Goal: Transaction & Acquisition: Subscribe to service/newsletter

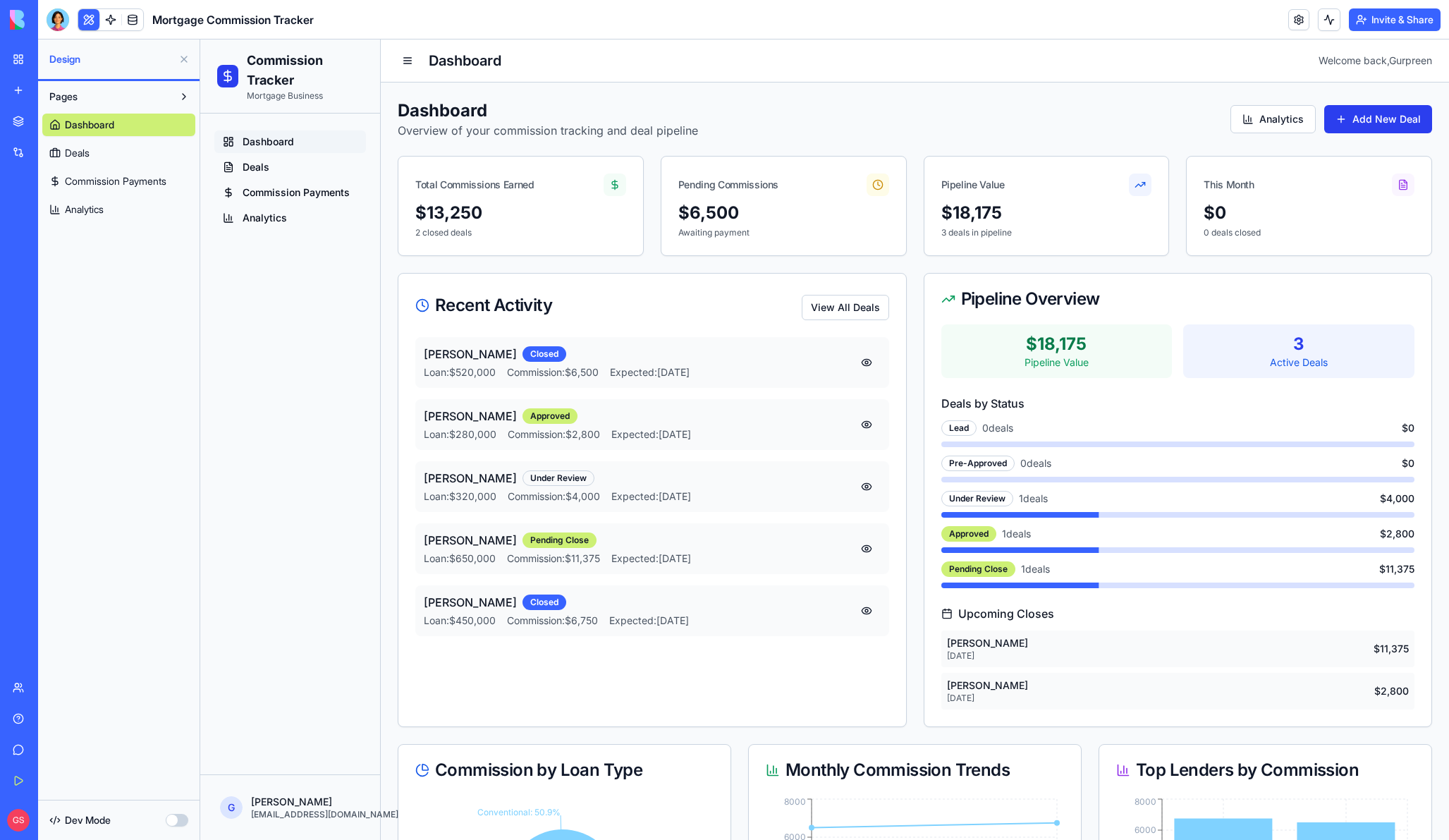
drag, startPoint x: 306, startPoint y: 504, endPoint x: 390, endPoint y: 794, distance: 301.9
click at [306, 504] on div "Dashboard Deals Commission Payments Analytics" at bounding box center [290, 444] width 179 height 661
click at [28, 830] on div "GS Business Trial 3 days left Upgrade" at bounding box center [19, 820] width 29 height 39
click at [53, 817] on span "Business Trial 3 days left" at bounding box center [68, 820] width 61 height 28
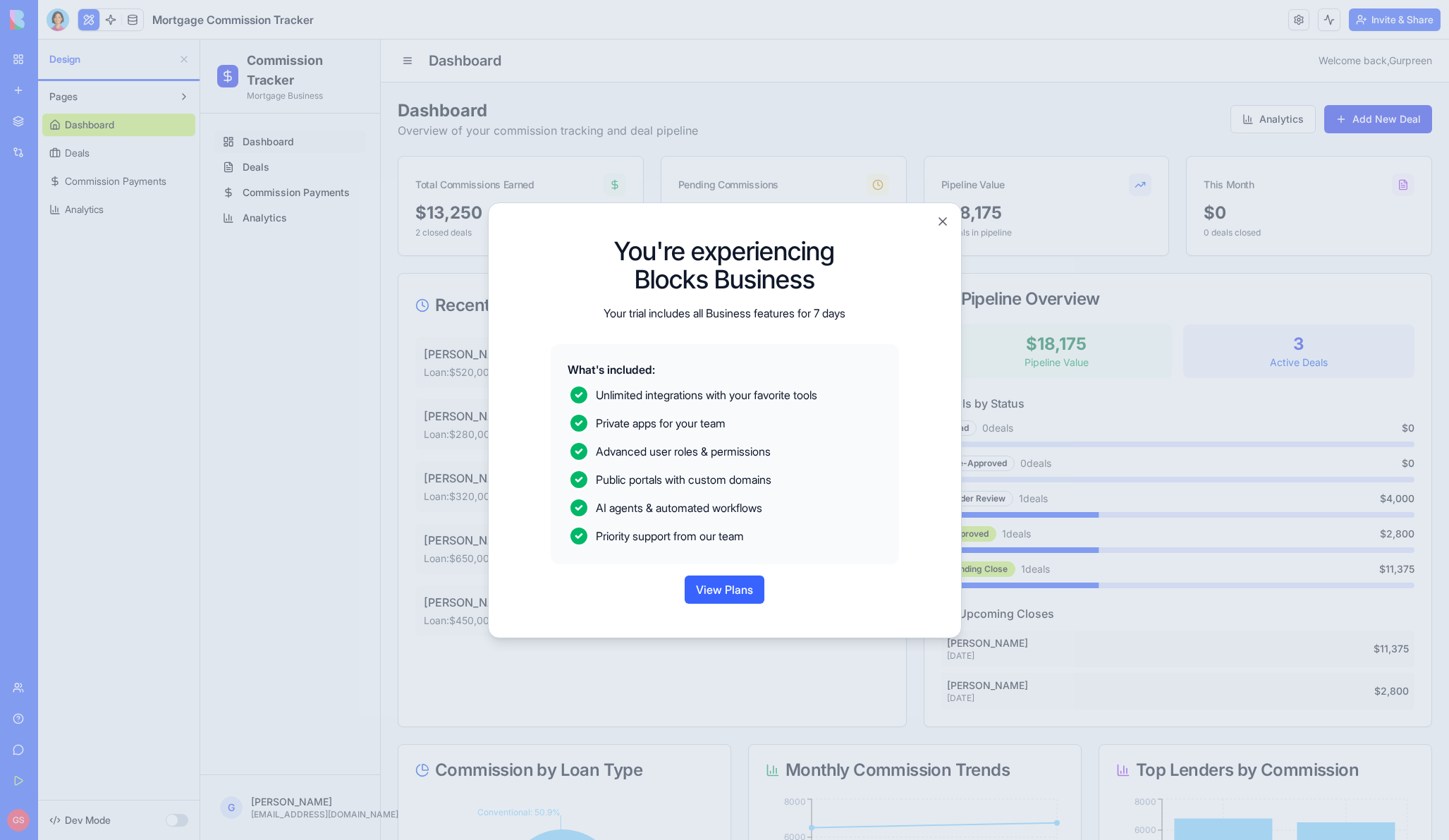
click at [717, 587] on button "View Plans" at bounding box center [724, 590] width 80 height 28
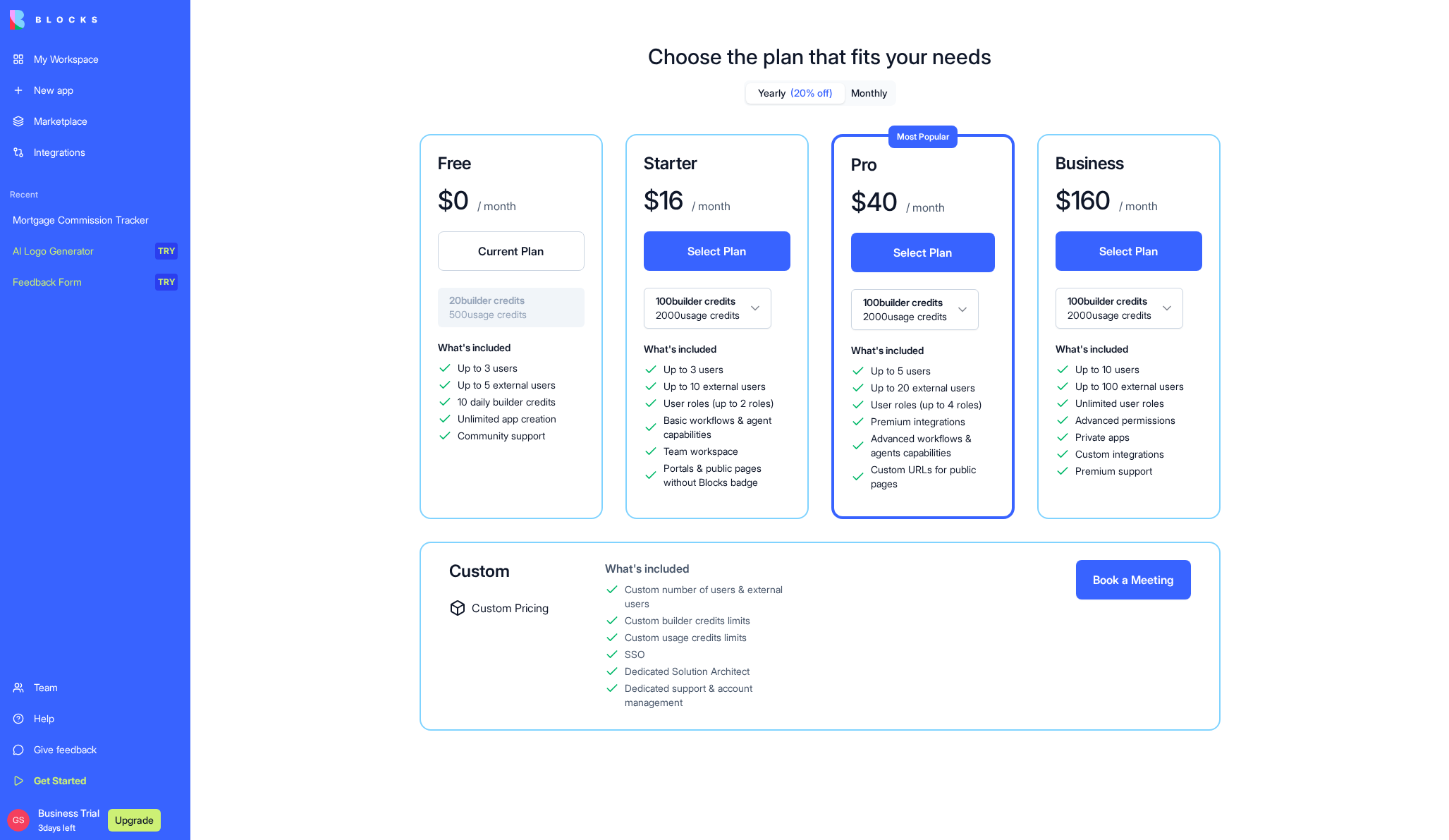
click at [60, 810] on span "Business Trial 3 days left" at bounding box center [68, 820] width 61 height 28
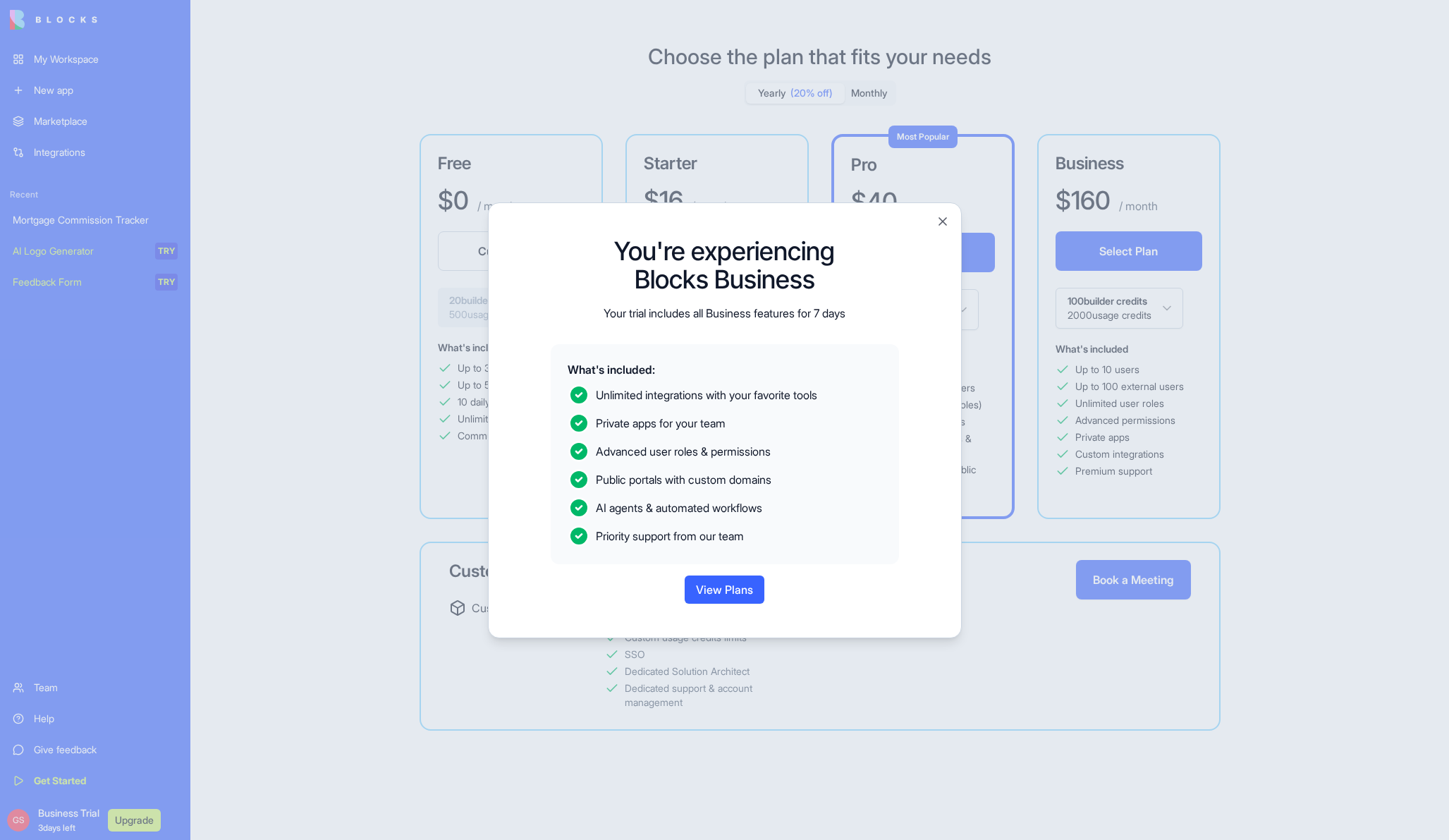
click at [710, 589] on button "View Plans" at bounding box center [724, 590] width 80 height 28
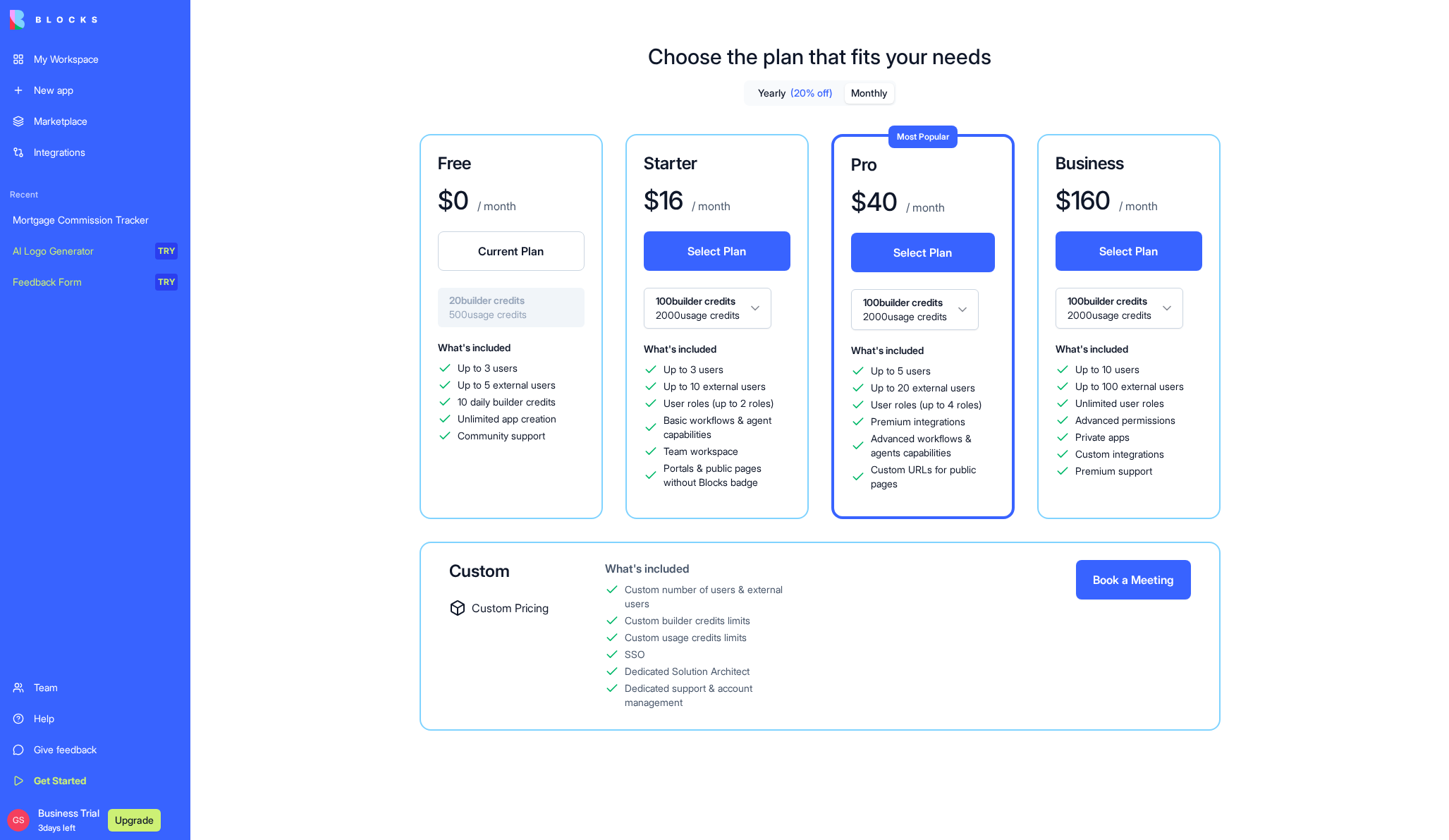
click at [881, 96] on button "Monthly" at bounding box center [869, 93] width 50 height 20
click at [892, 297] on html "My Workspace New app Marketplace Integrations Recent Mortgage Commission Tracke…" at bounding box center [724, 420] width 1449 height 840
click at [713, 304] on html "My Workspace New app Marketplace Integrations Recent Mortgage Commission Tracke…" at bounding box center [724, 420] width 1449 height 840
click at [711, 305] on html "My Workspace New app Marketplace Integrations Recent Mortgage Commission Tracke…" at bounding box center [724, 420] width 1449 height 840
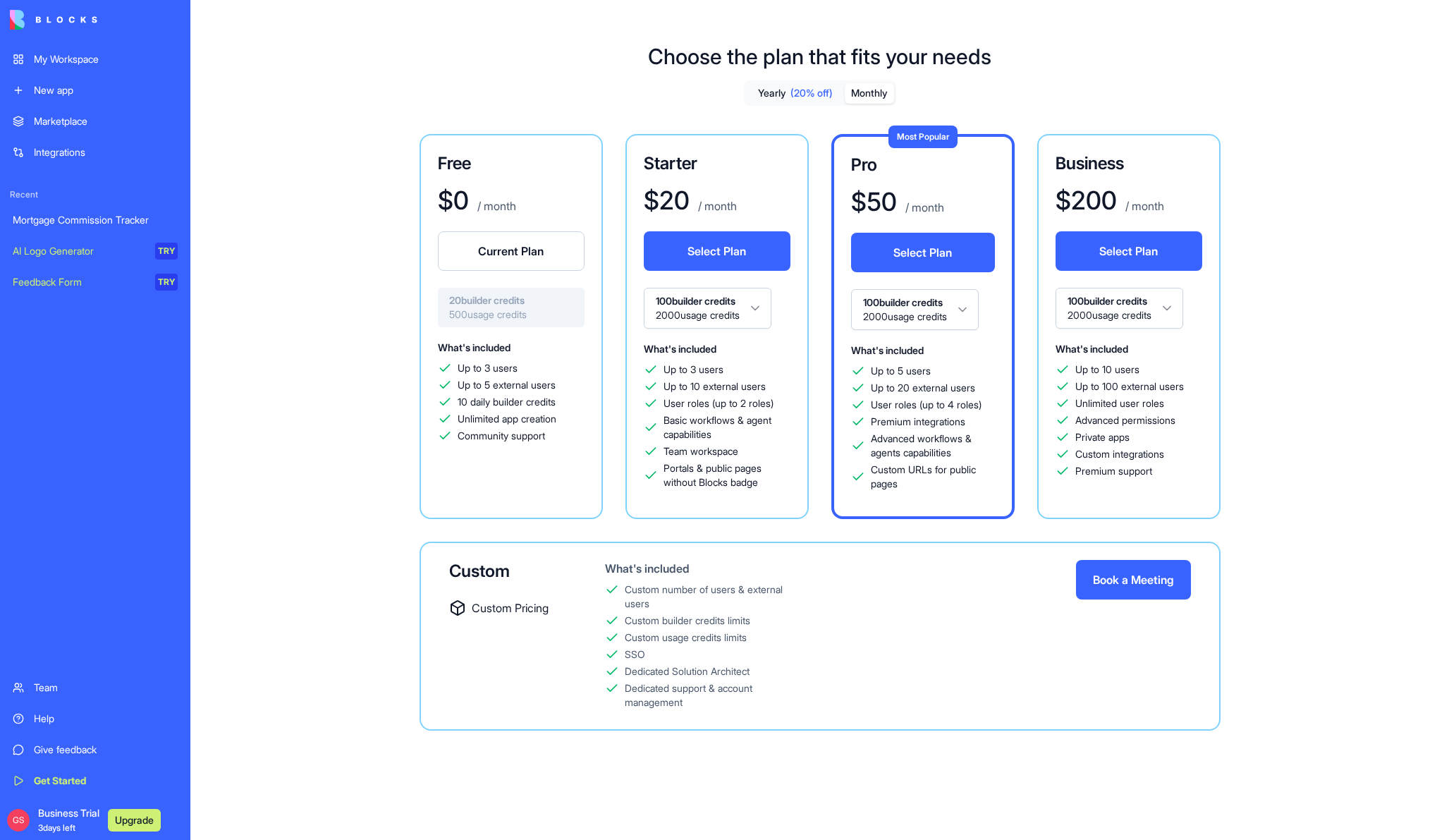
click at [700, 251] on button "Select Plan" at bounding box center [717, 250] width 146 height 39
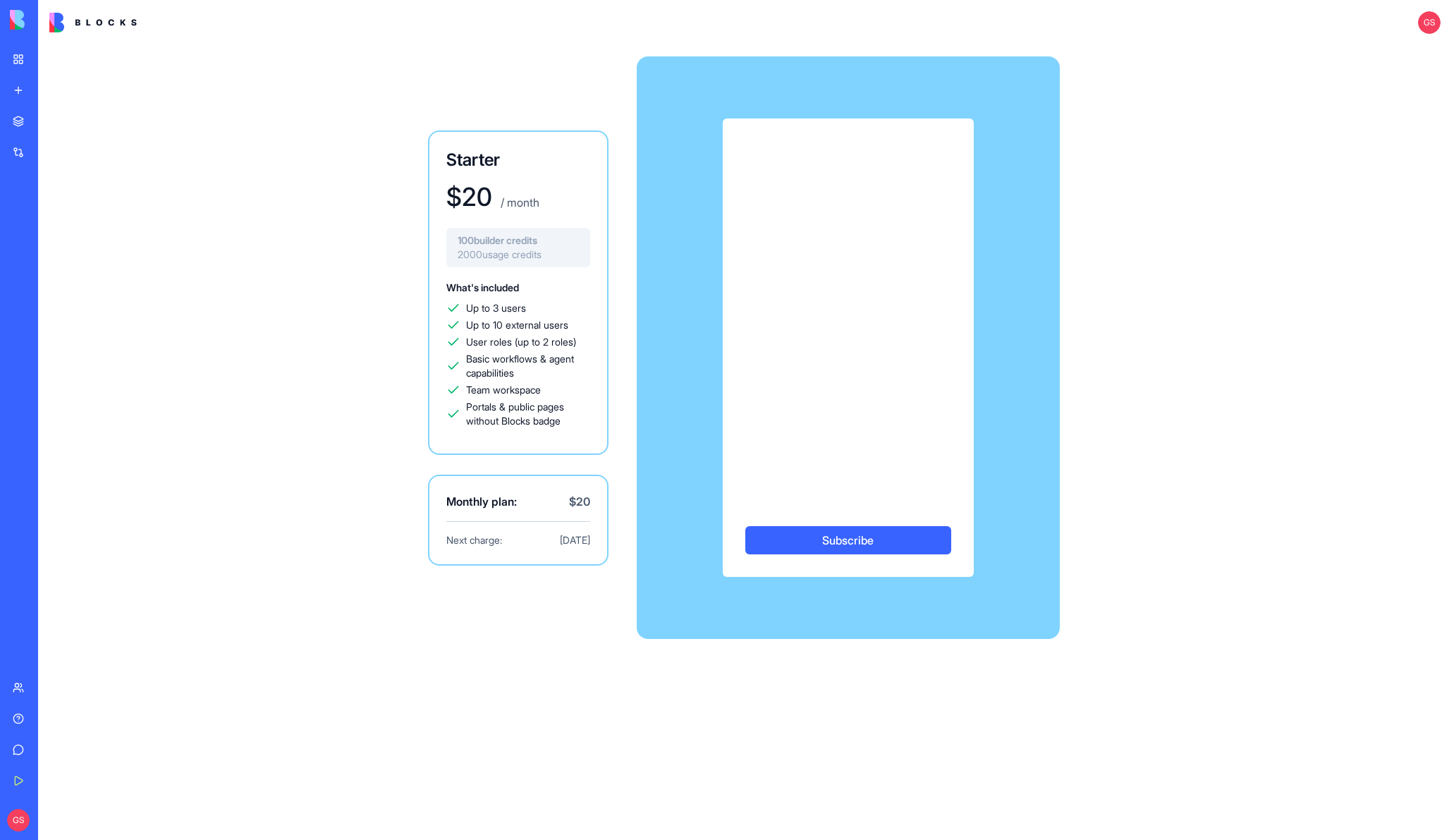
drag, startPoint x: 1239, startPoint y: 282, endPoint x: 1123, endPoint y: 272, distance: 116.4
click at [1239, 282] on div "Starter $ 20 / month 100 builder credits 2000 usage credits What's included Up …" at bounding box center [743, 442] width 1411 height 795
click at [820, 535] on button "Subscribe" at bounding box center [848, 540] width 206 height 28
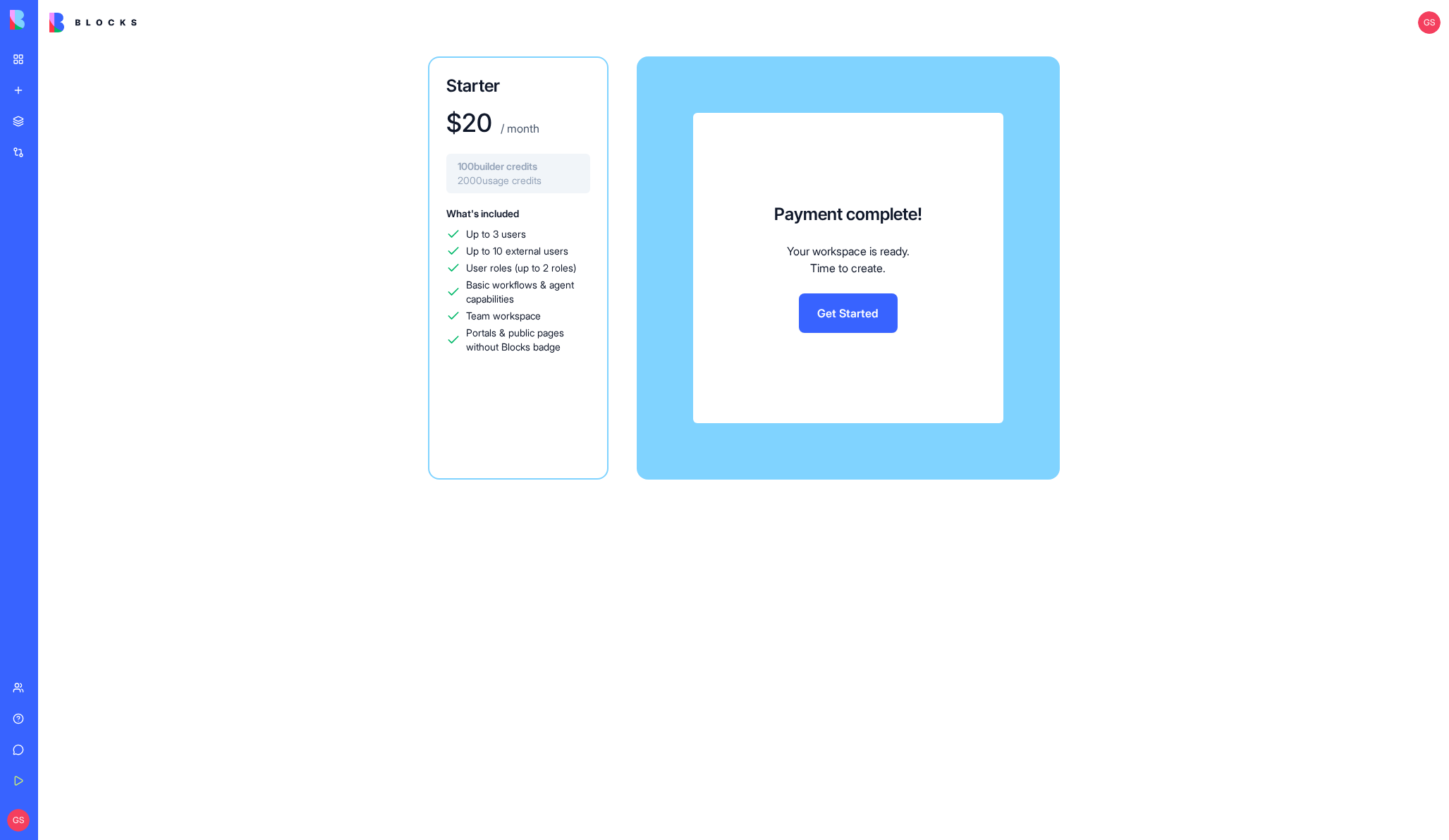
click at [855, 312] on link "Get Started" at bounding box center [848, 313] width 99 height 39
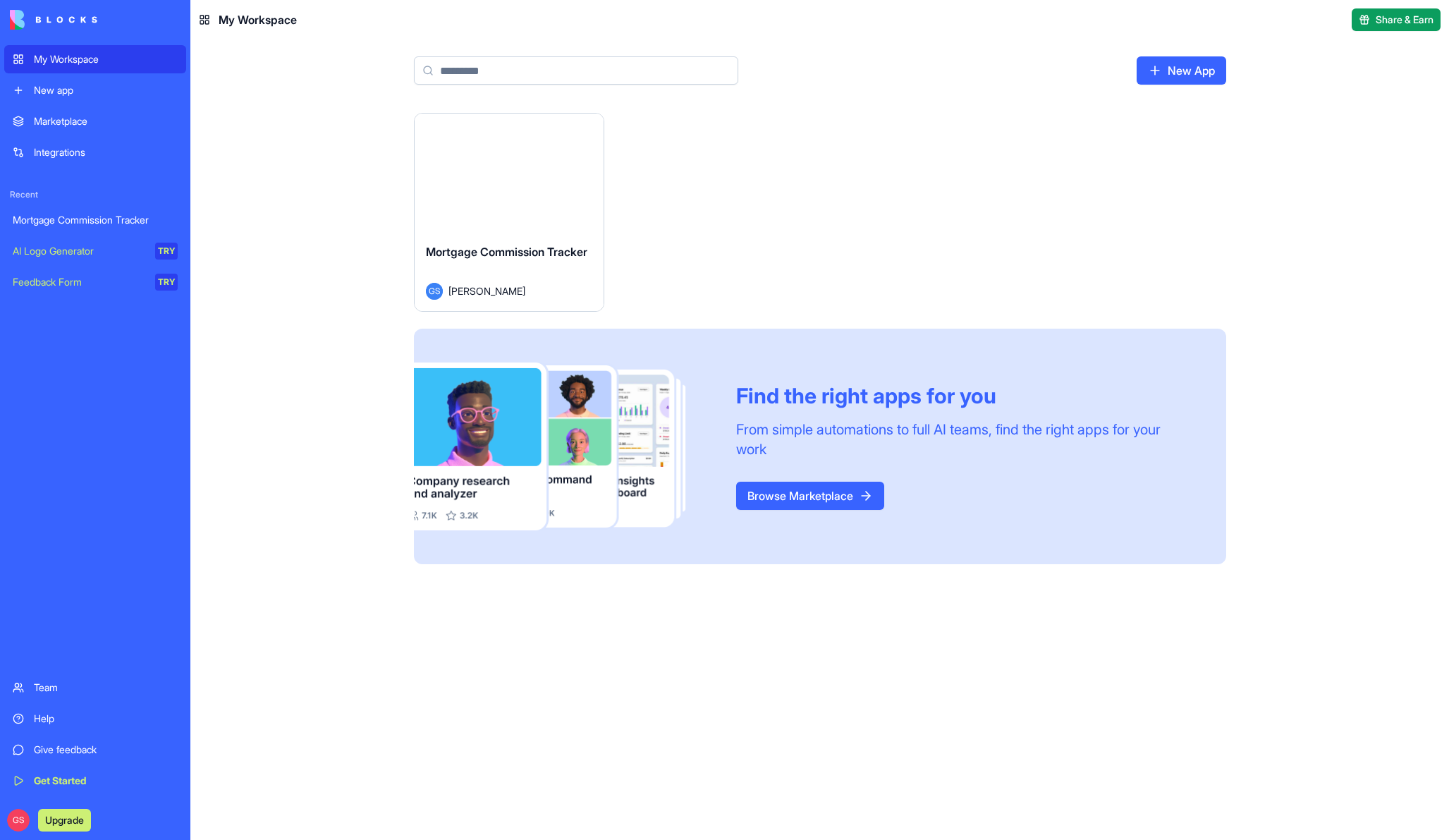
click at [517, 242] on div "Mortgage Commission Tracker GS Gurpreen Sabharwal" at bounding box center [509, 271] width 189 height 79
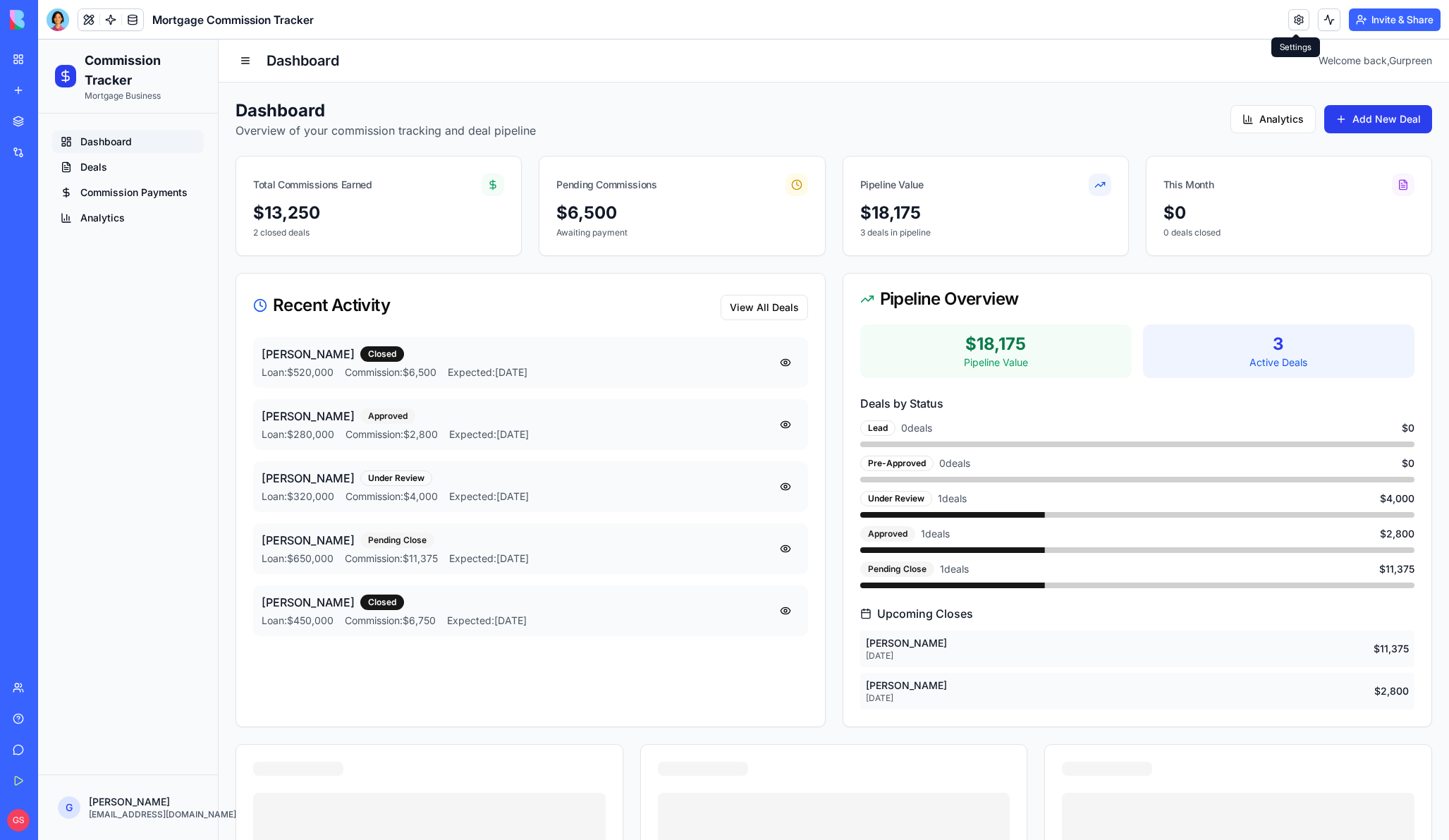
click at [1296, 19] on link at bounding box center [1299, 20] width 21 height 21
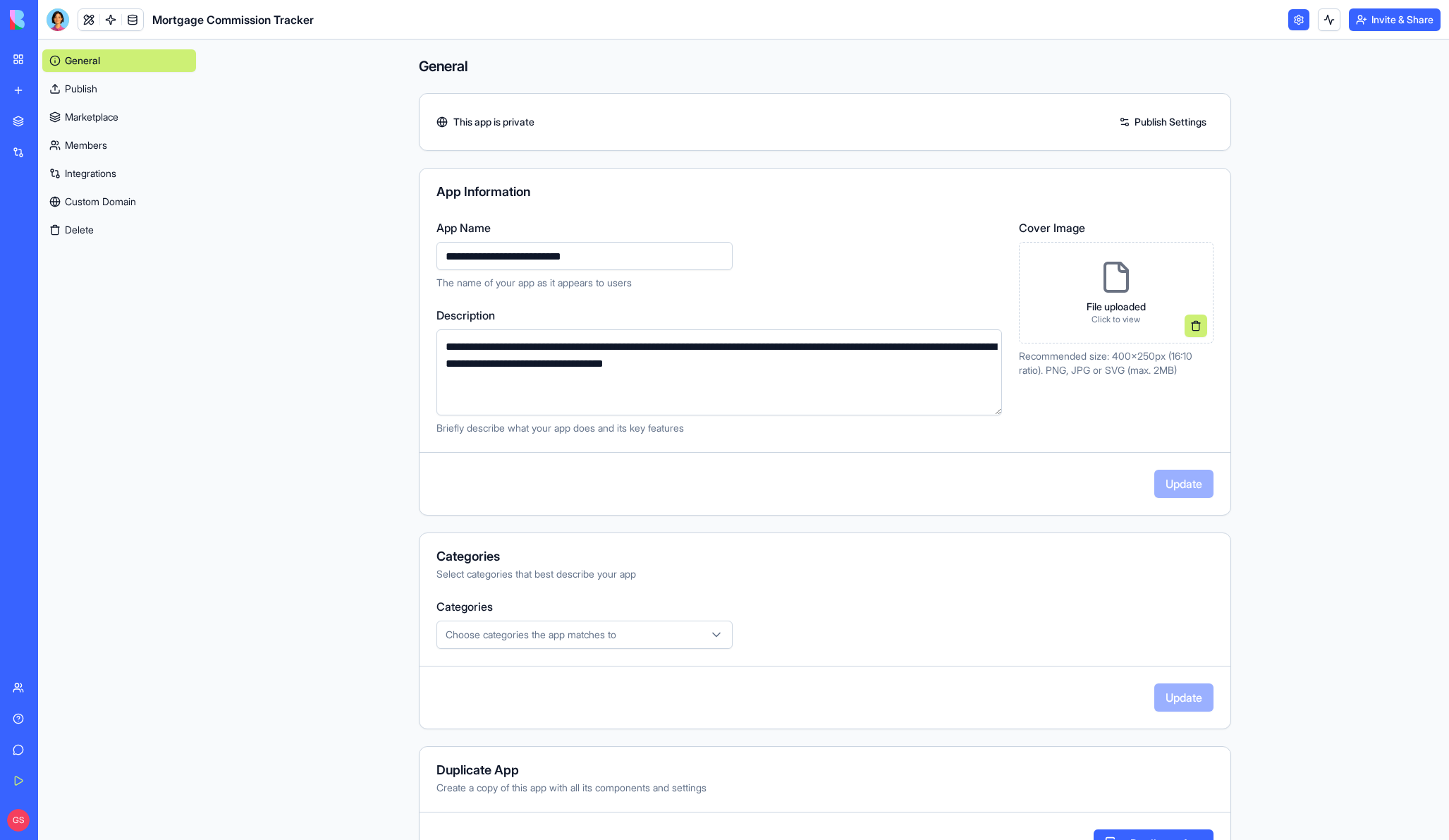
click at [1135, 81] on div "**********" at bounding box center [825, 466] width 812 height 819
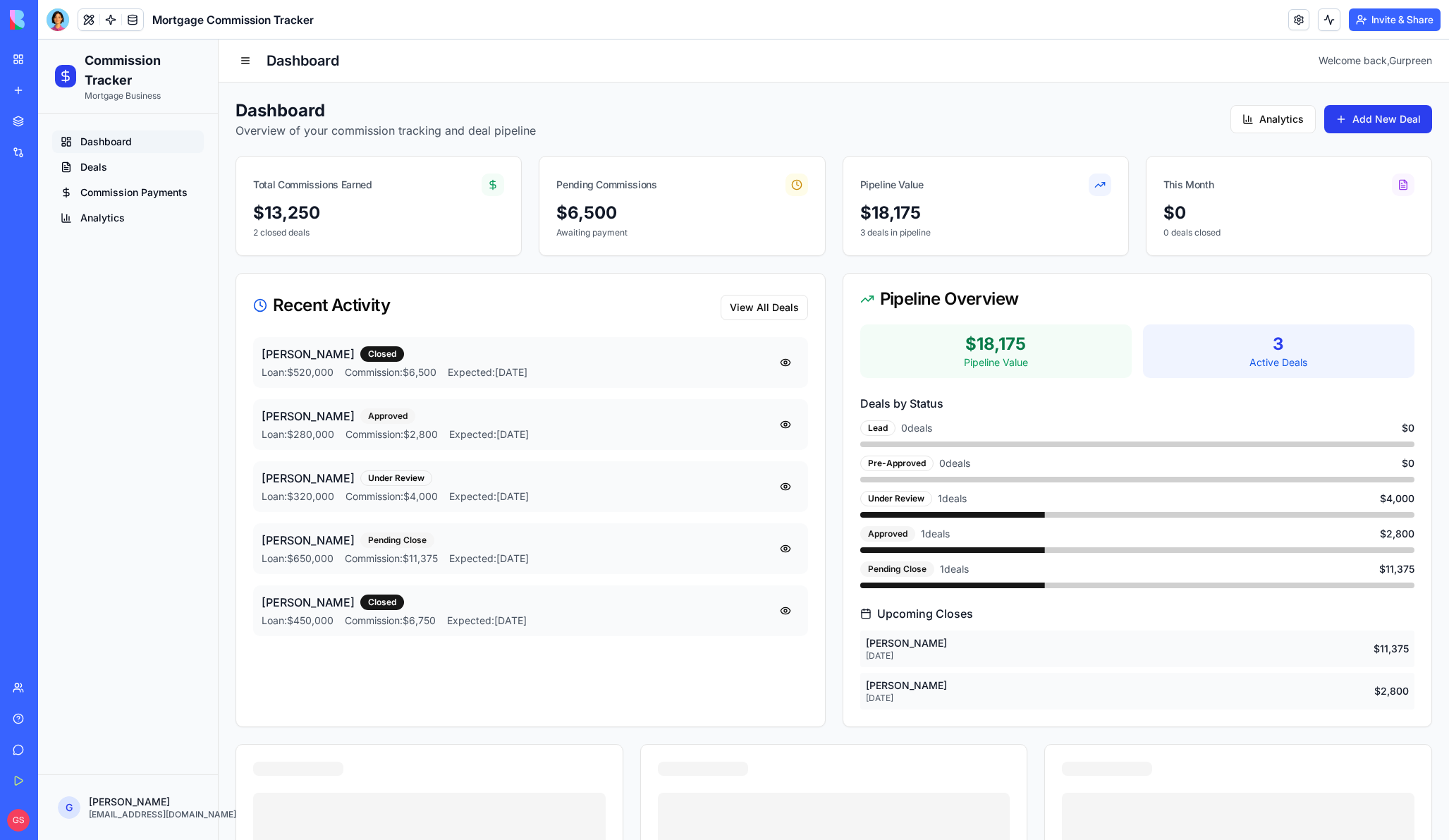
click at [11, 59] on link "My Workspace" at bounding box center [33, 59] width 57 height 28
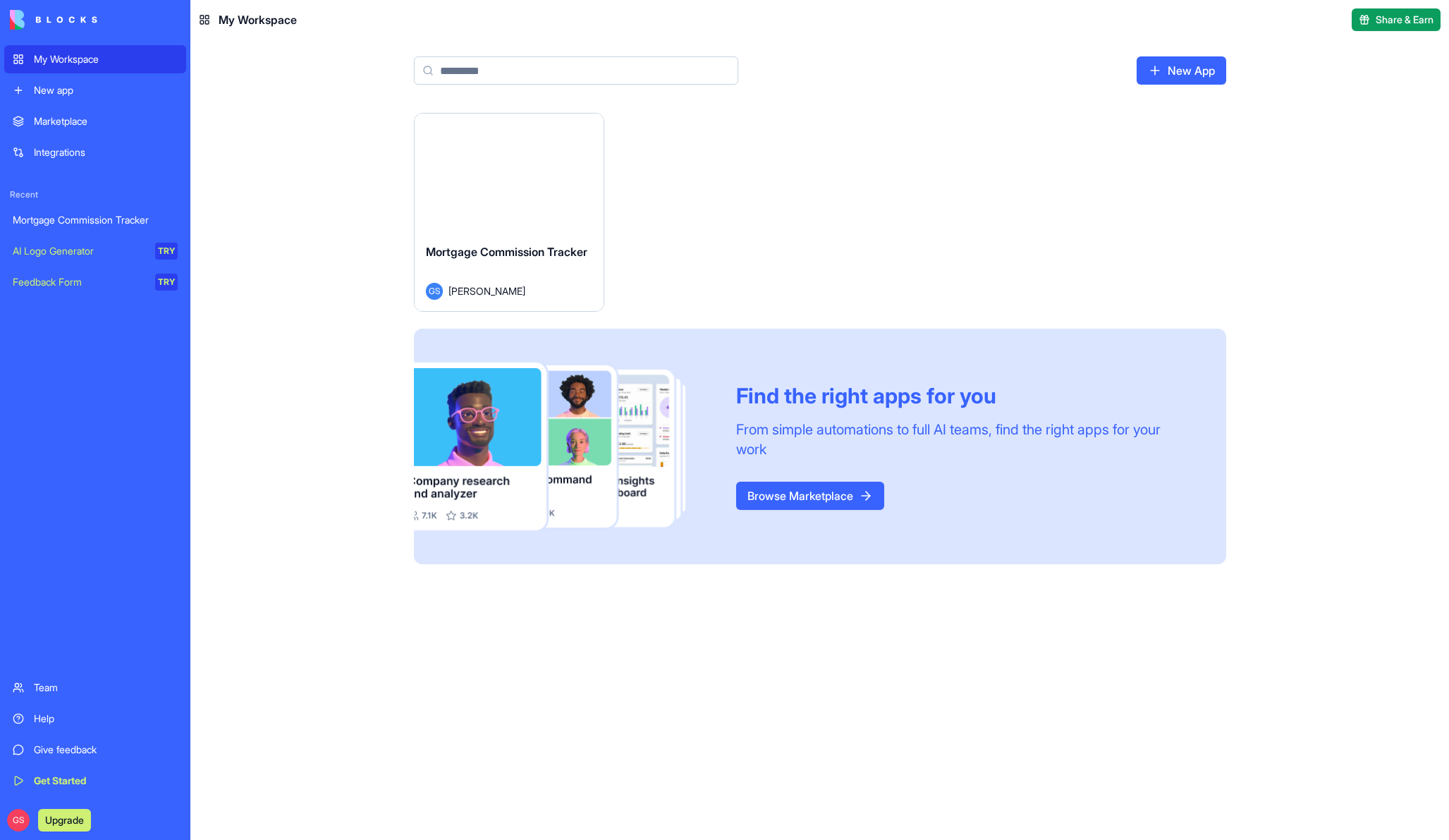
click at [559, 225] on div "Launch" at bounding box center [509, 172] width 189 height 118
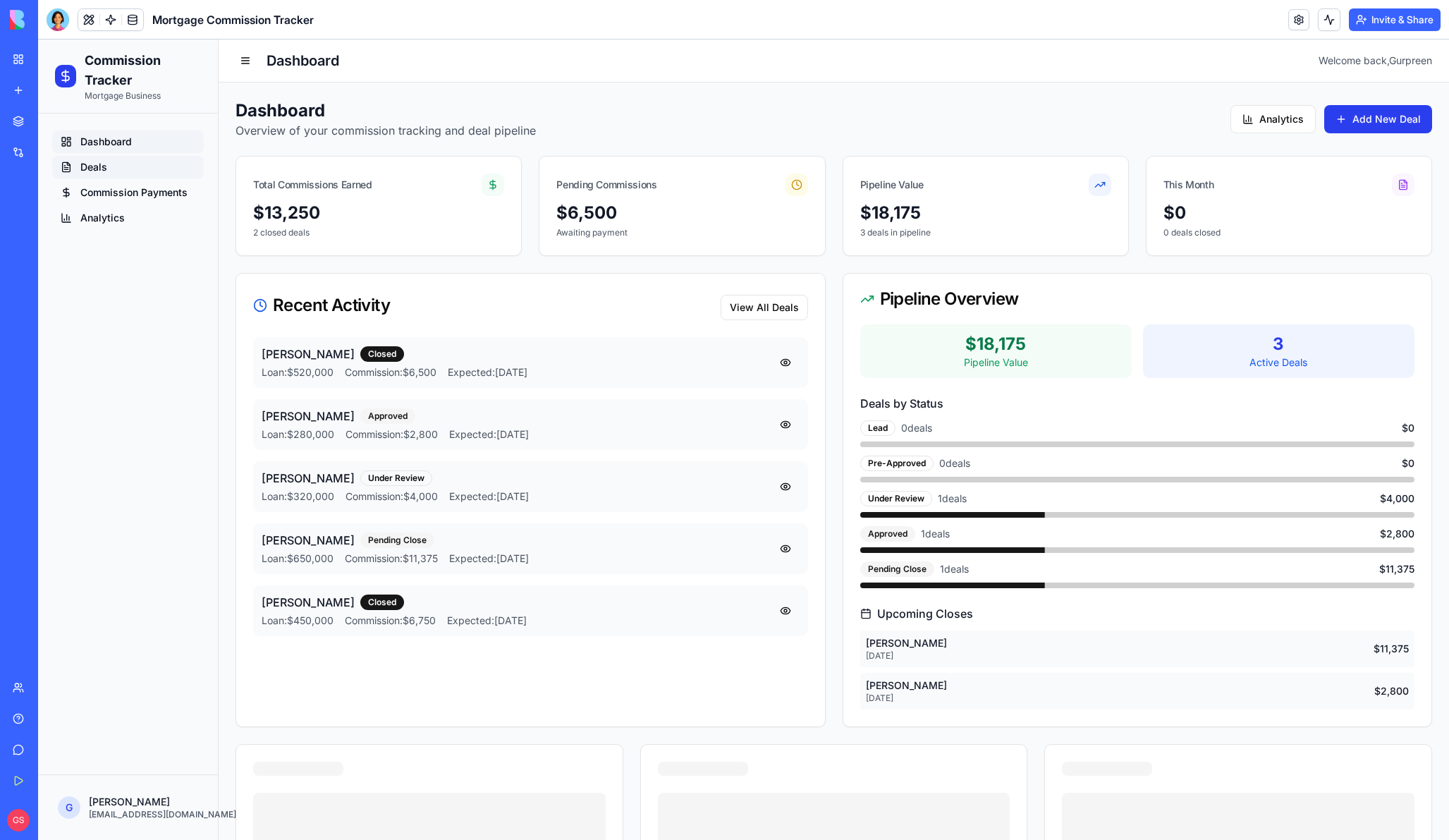
click at [162, 172] on link "Deals" at bounding box center [128, 166] width 152 height 22
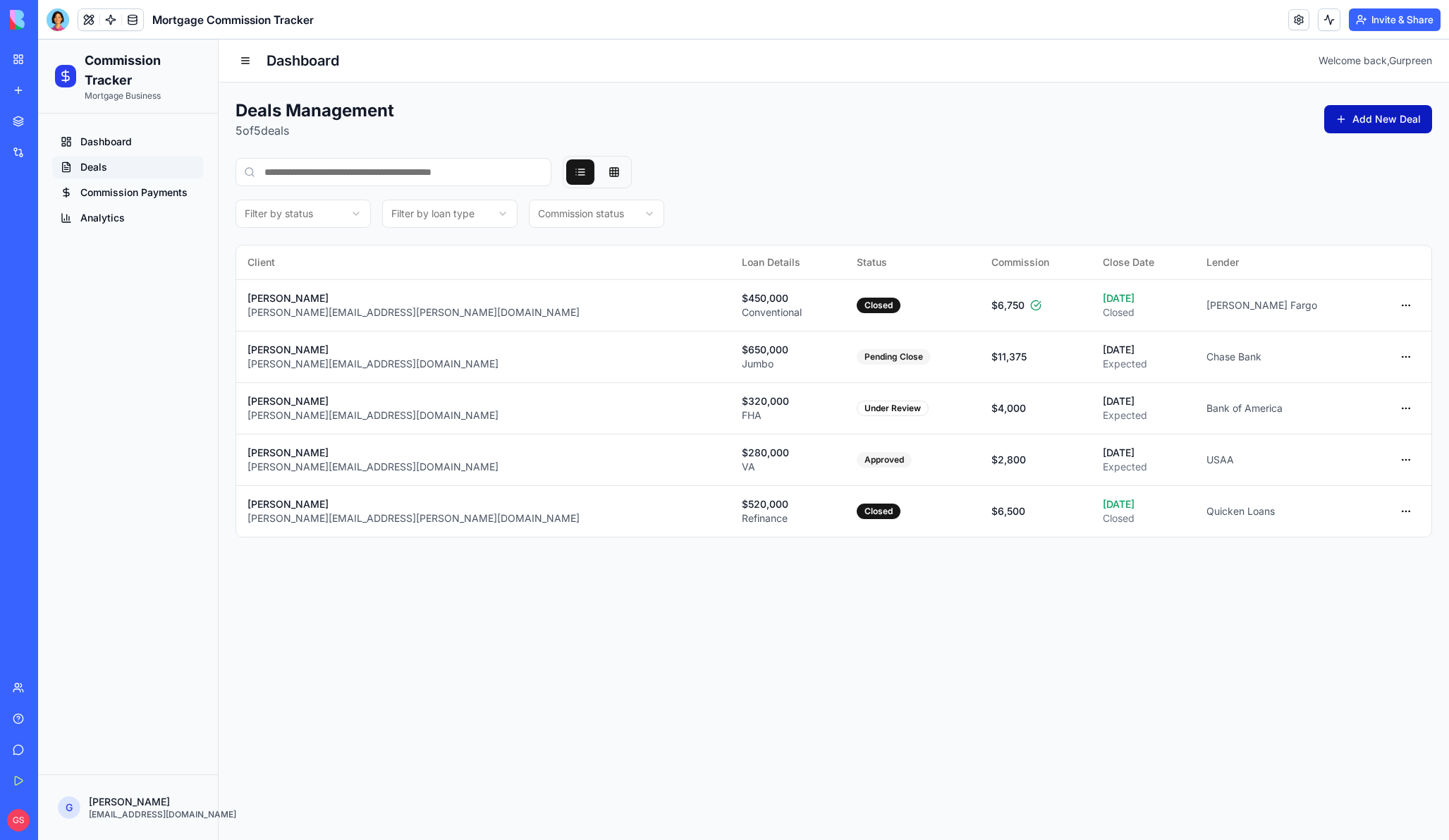
click at [1422, 115] on button "Add New Deal" at bounding box center [1377, 119] width 107 height 28
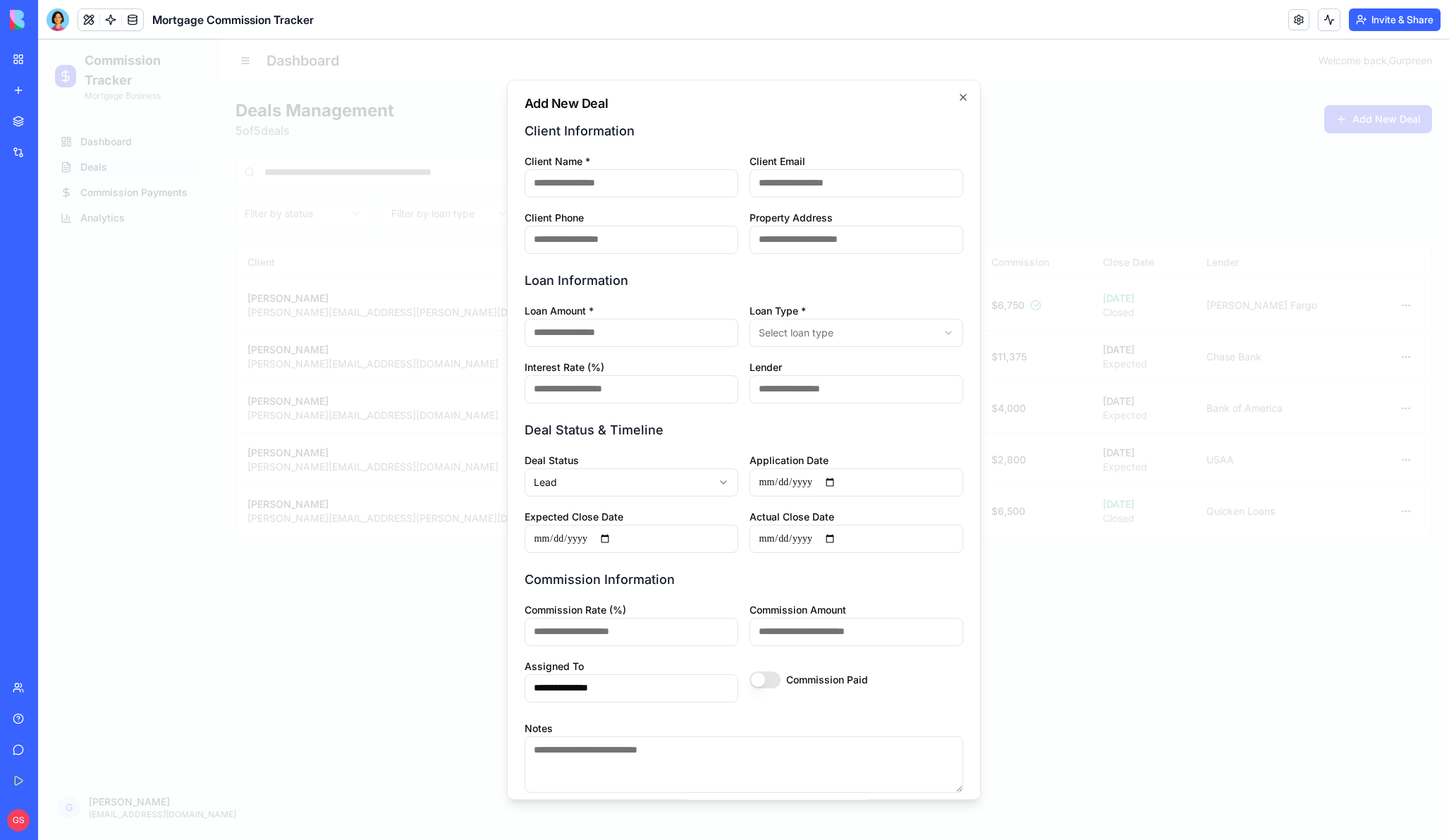
scroll to position [67, 0]
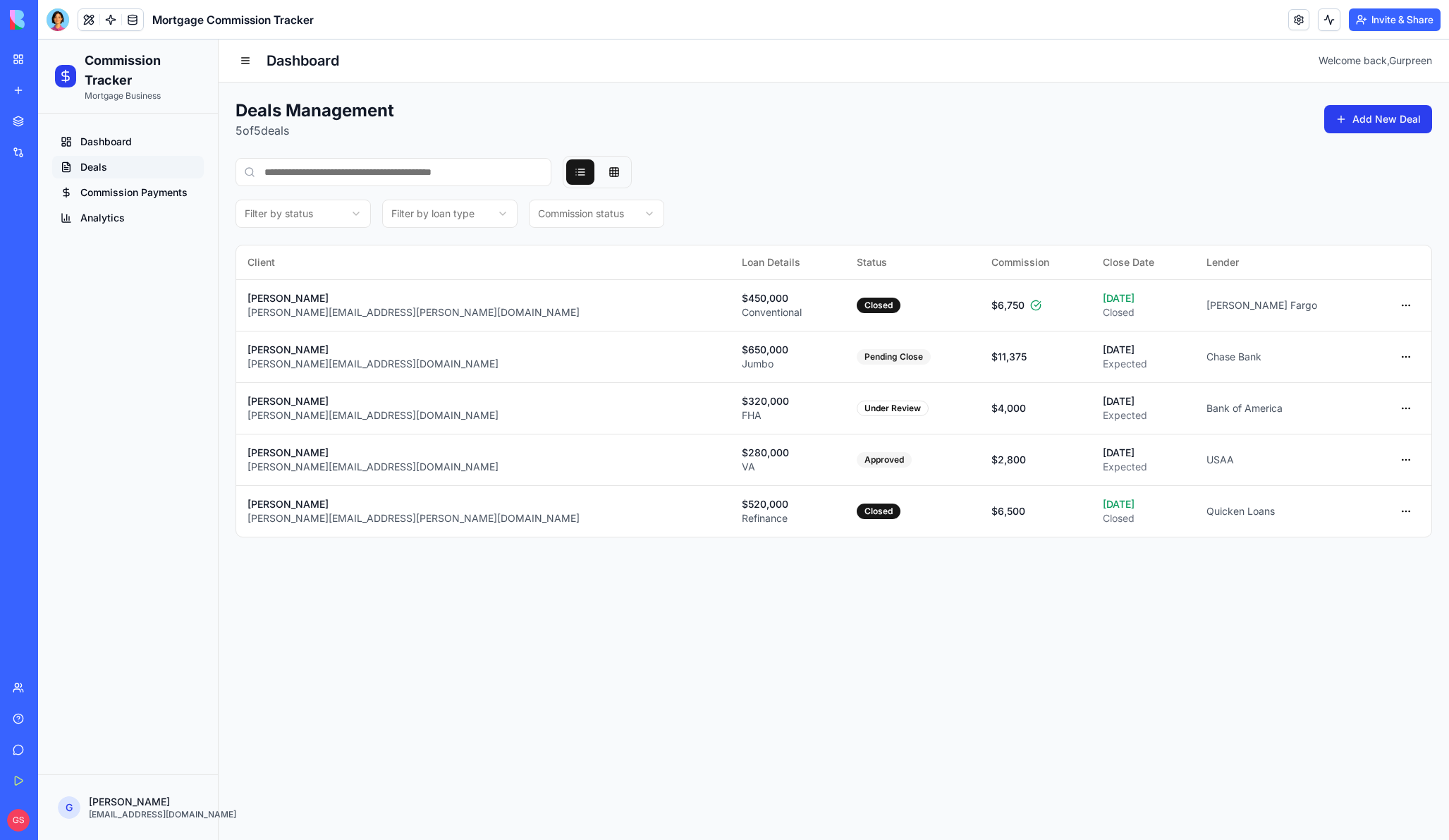
drag, startPoint x: 793, startPoint y: 207, endPoint x: 774, endPoint y: 208, distance: 19.0
click at [791, 207] on div "Filter by status Filter by loan type Commission status" at bounding box center [834, 214] width 1197 height 28
click at [608, 175] on button at bounding box center [614, 171] width 28 height 26
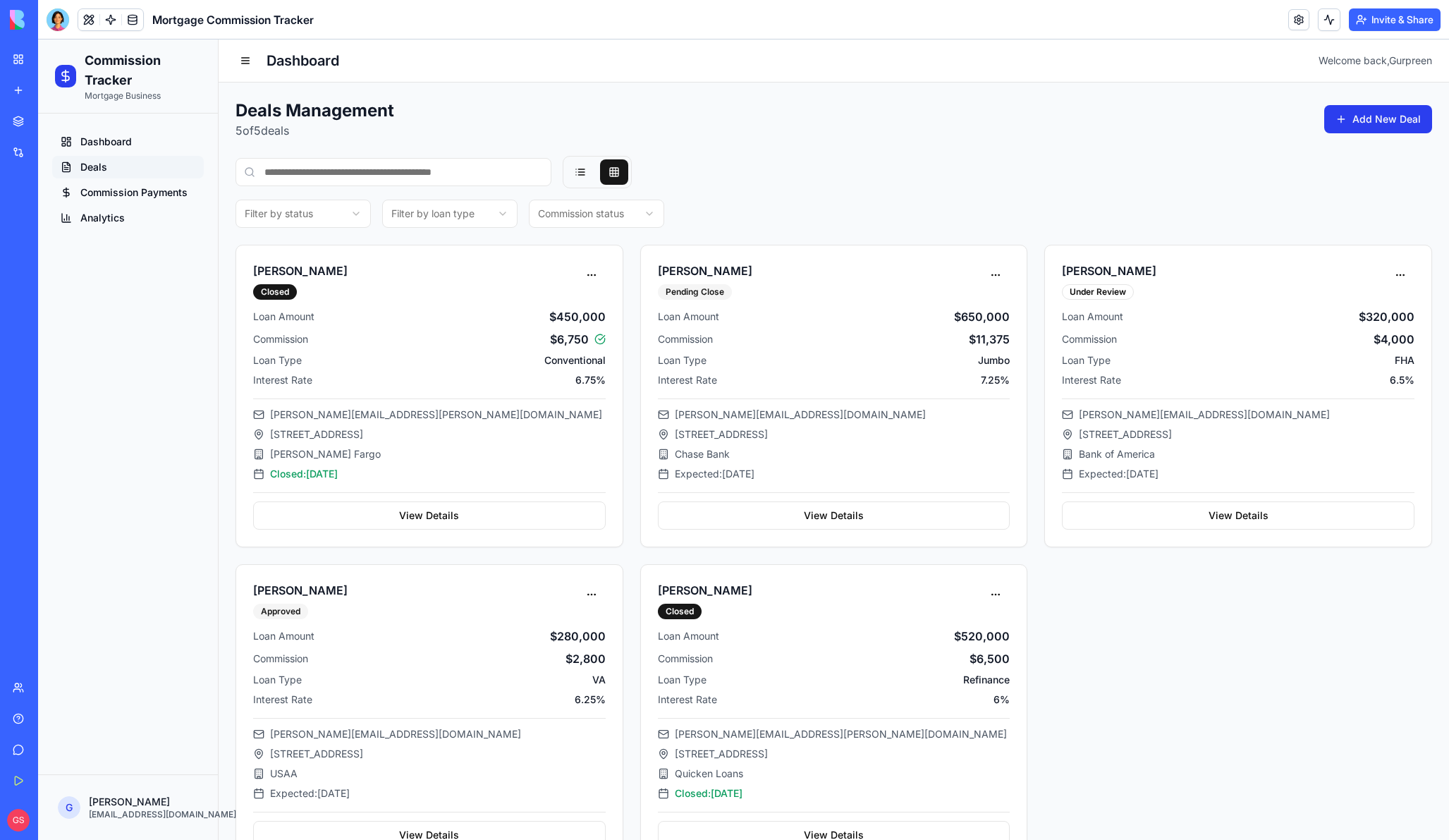
click at [748, 139] on div "Deals Management 5 of 5 deals Add New Deal" at bounding box center [834, 119] width 1197 height 39
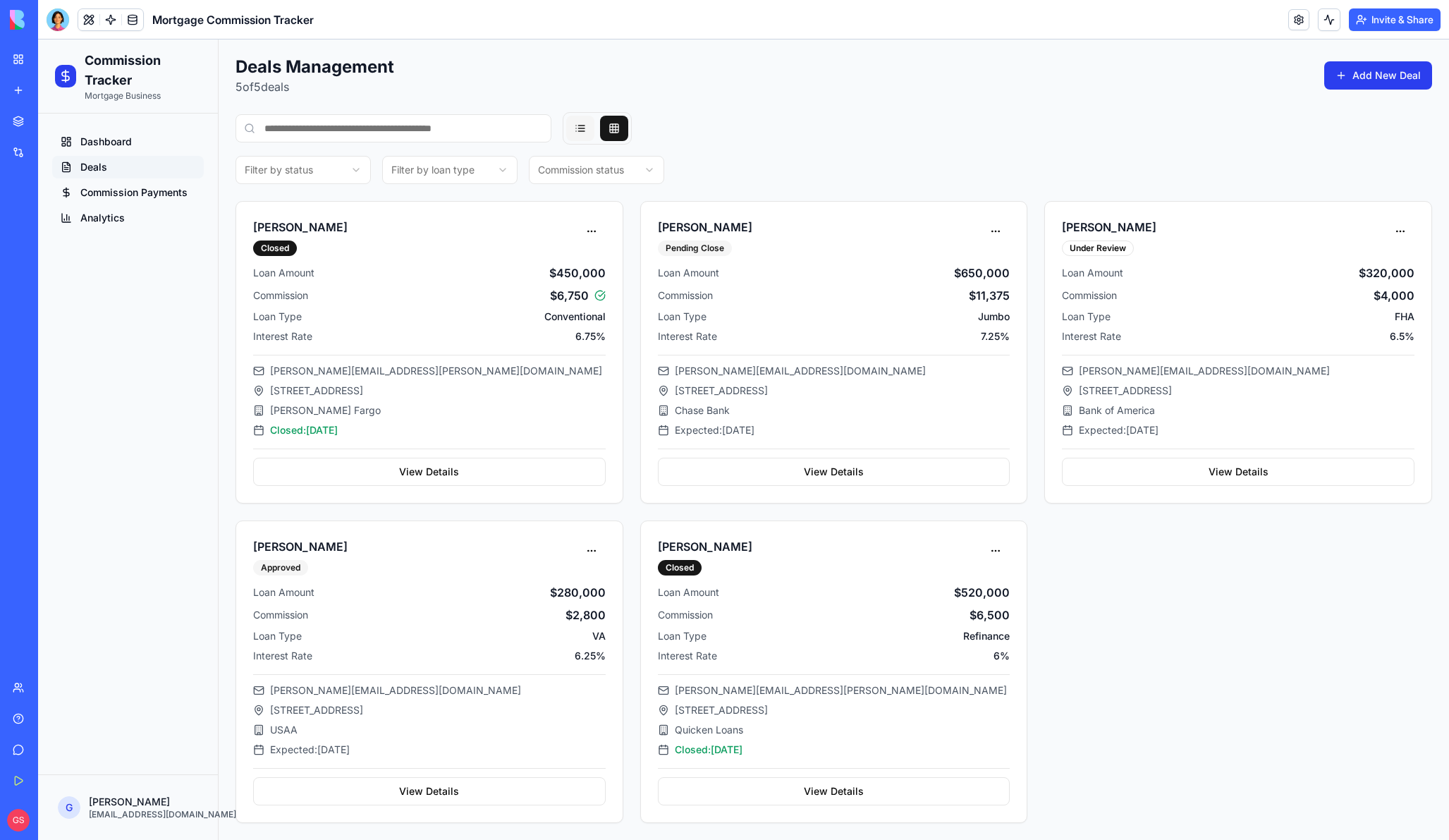
click at [574, 133] on button at bounding box center [581, 128] width 28 height 26
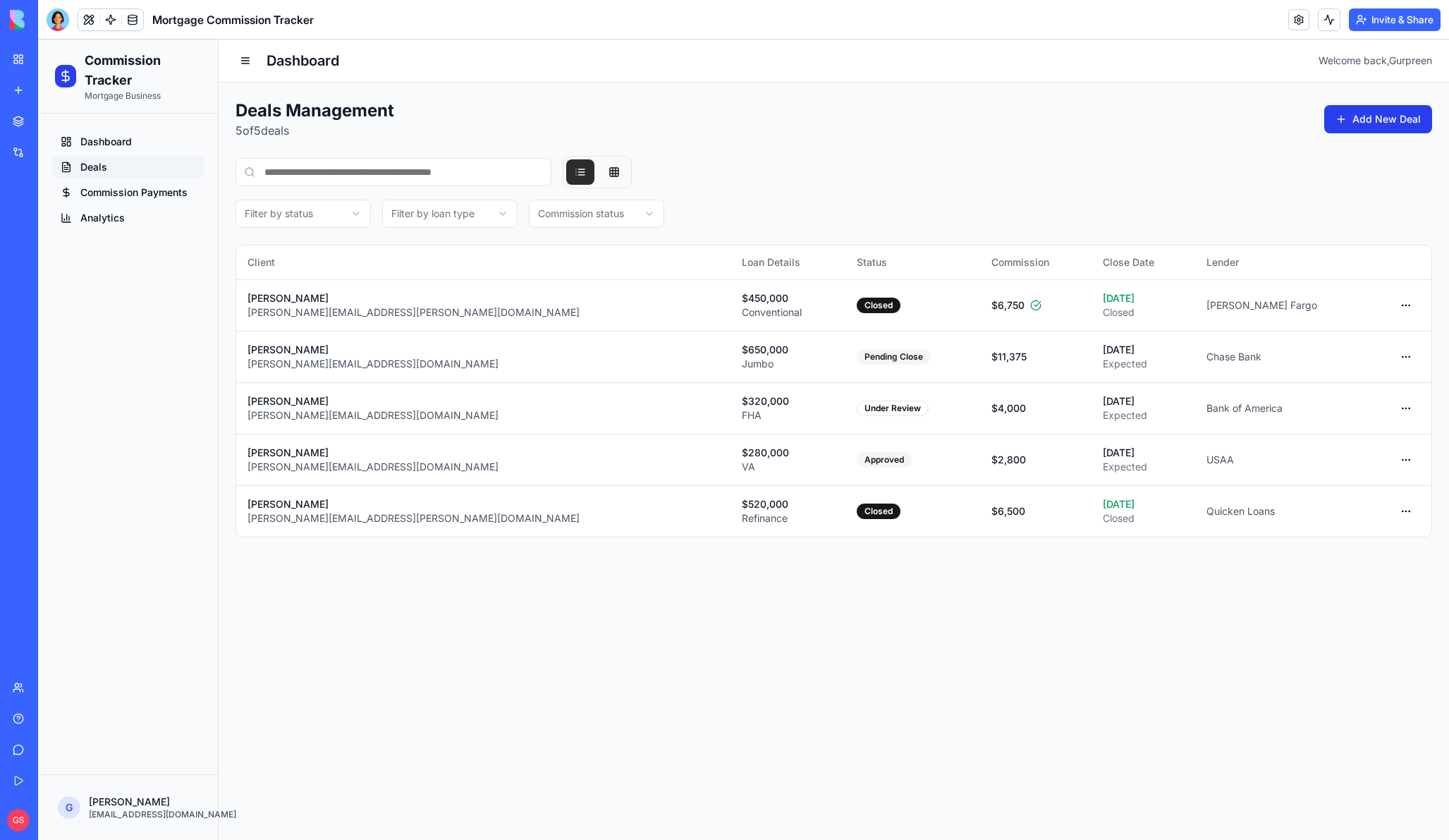
scroll to position [0, 0]
click at [111, 187] on span "Commission Payments" at bounding box center [134, 193] width 107 height 14
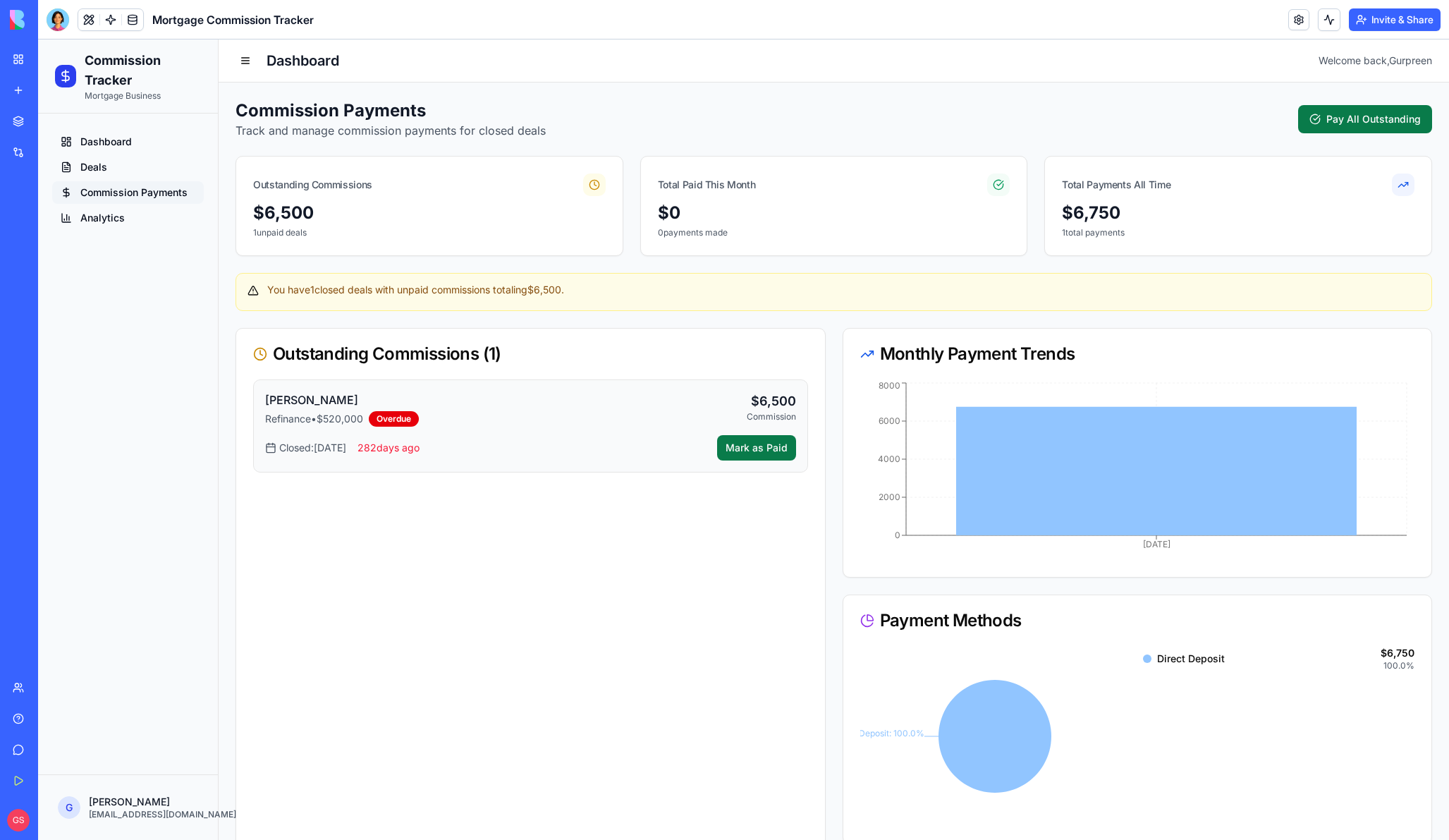
click at [25, 126] on link "Marketplace" at bounding box center [33, 122] width 57 height 28
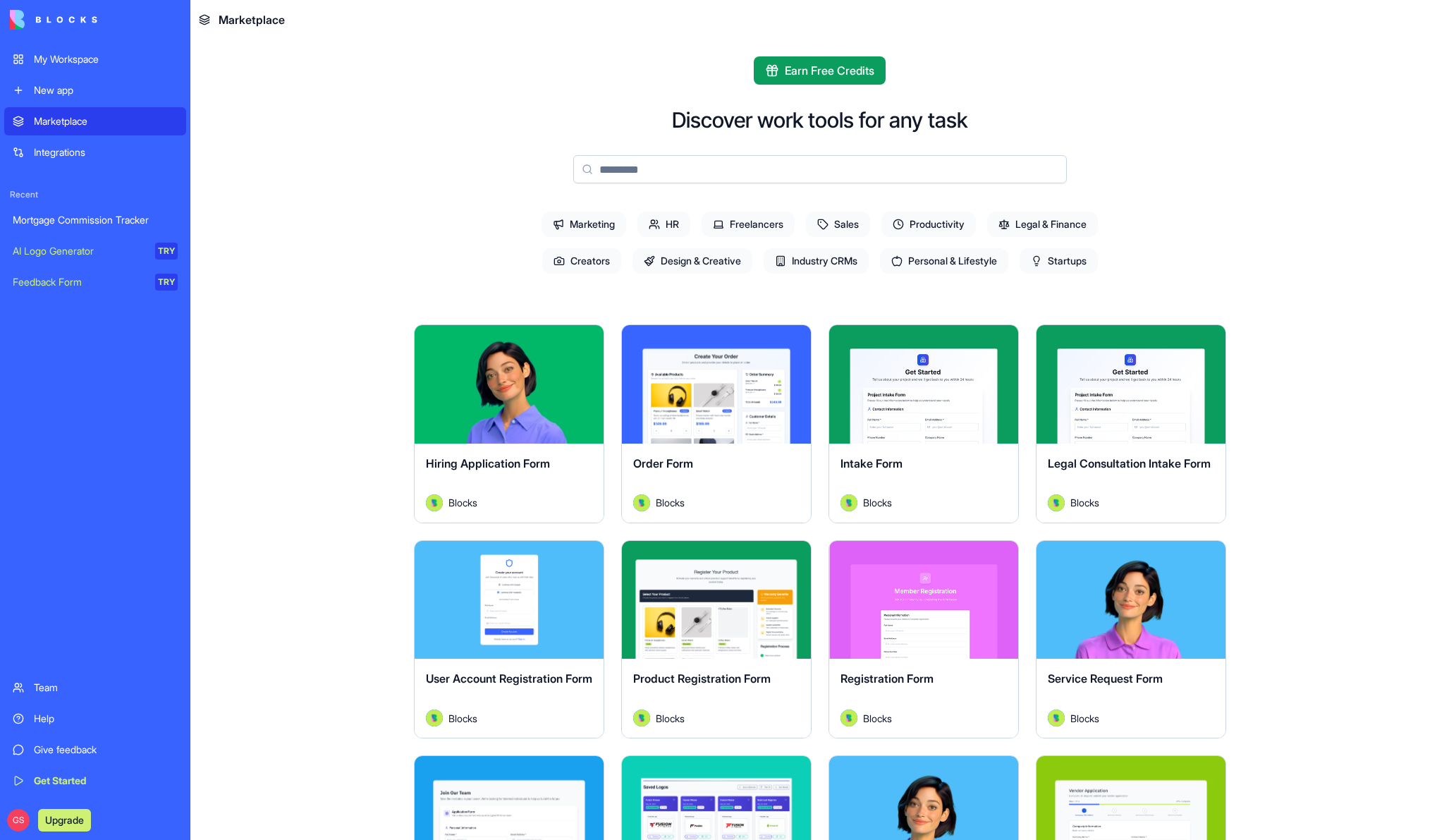
scroll to position [122, 0]
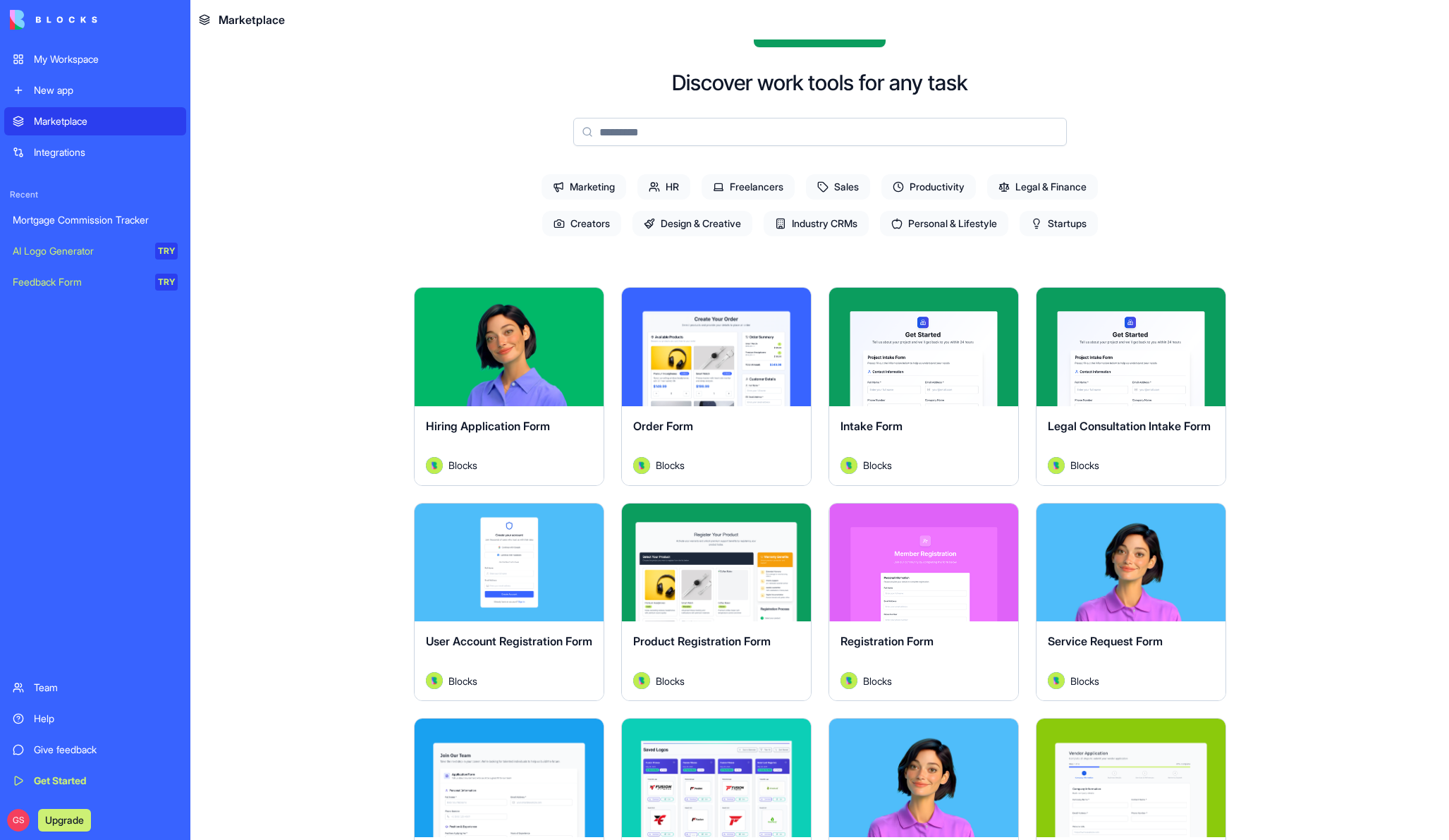
scroll to position [0, 0]
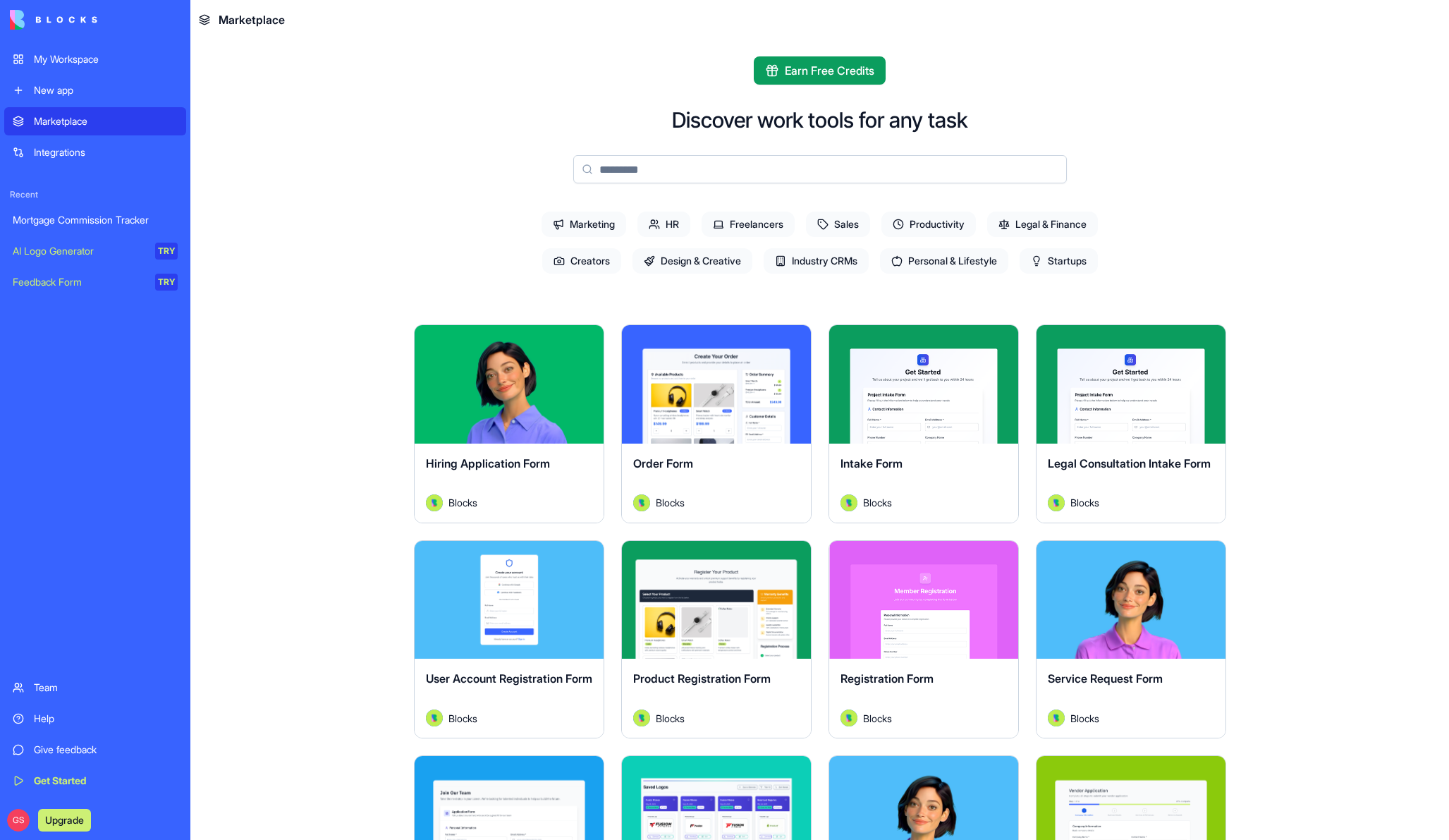
click at [114, 226] on div "Mortgage Commission Tracker" at bounding box center [95, 220] width 165 height 14
